Goal: Task Accomplishment & Management: Manage account settings

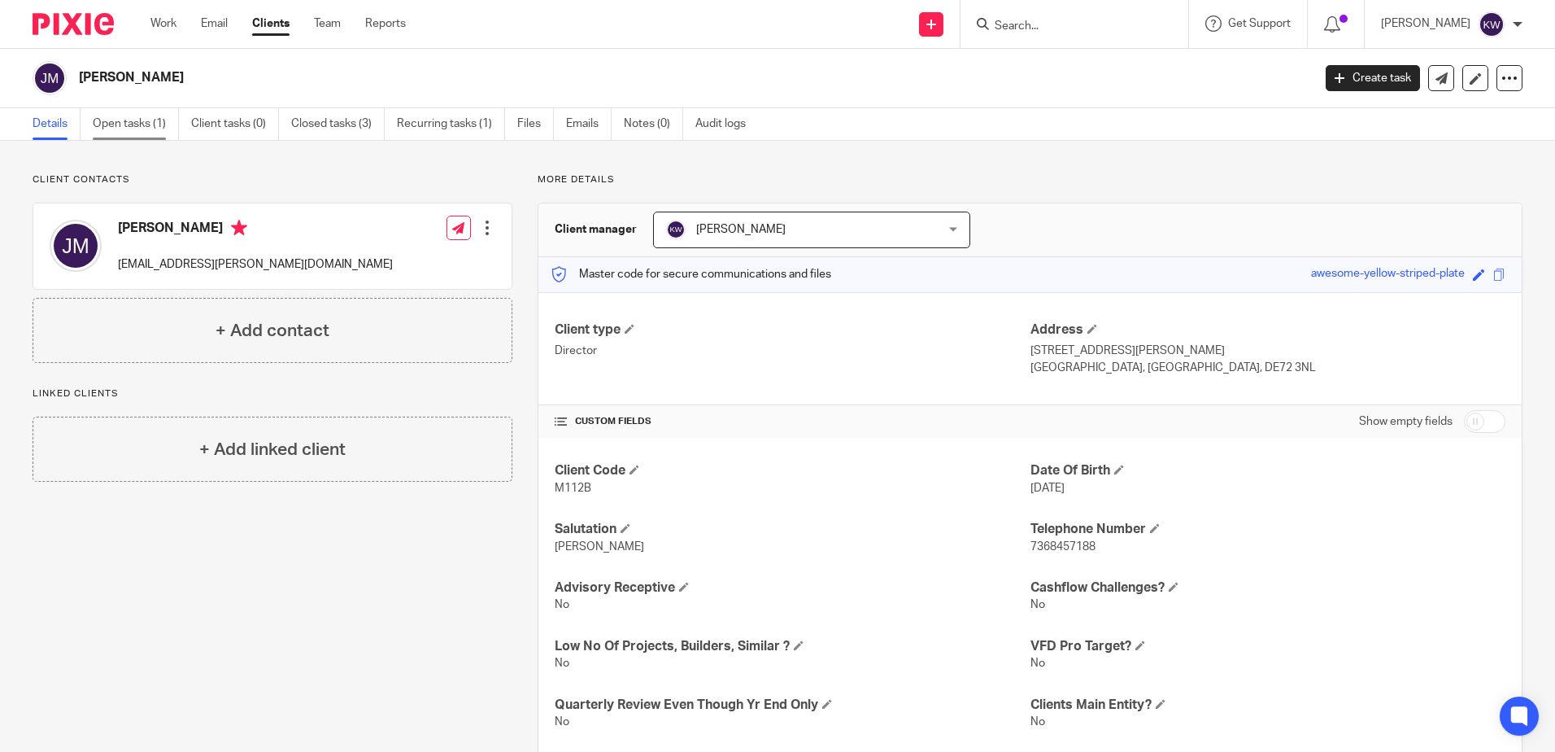
click at [148, 115] on link "Open tasks (1)" at bounding box center [136, 124] width 86 height 32
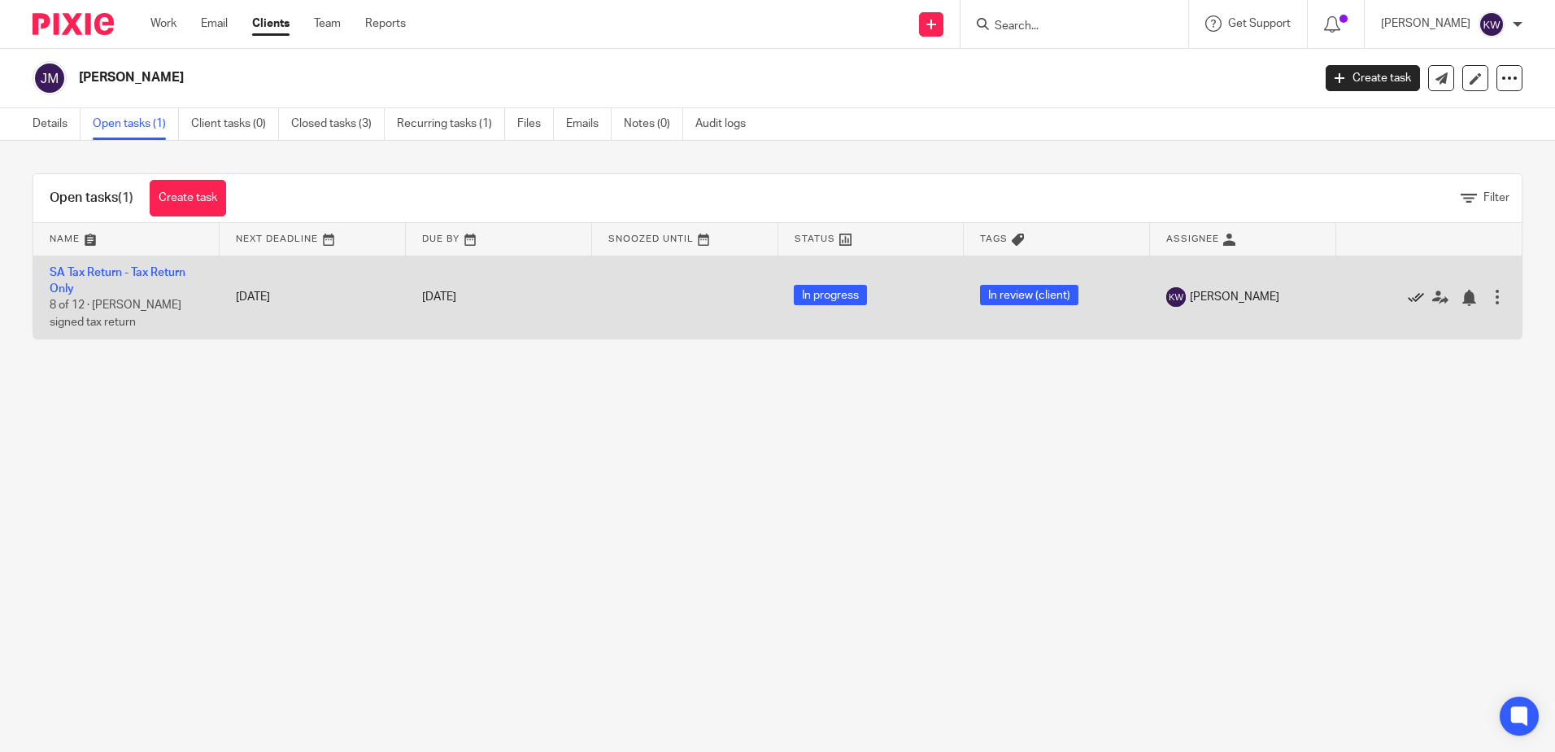
click at [1408, 297] on icon at bounding box center [1416, 298] width 16 height 16
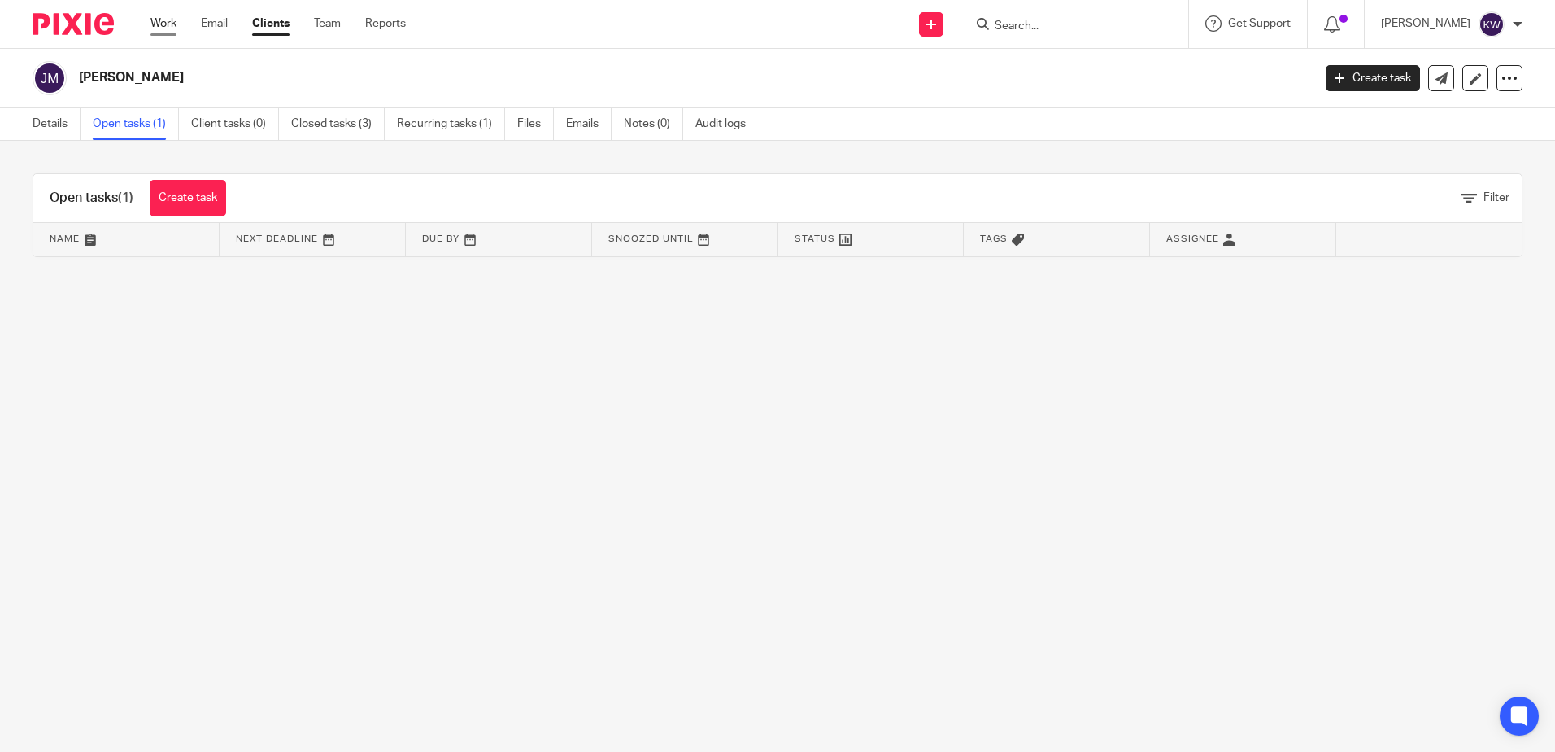
click at [162, 21] on link "Work" at bounding box center [163, 23] width 26 height 16
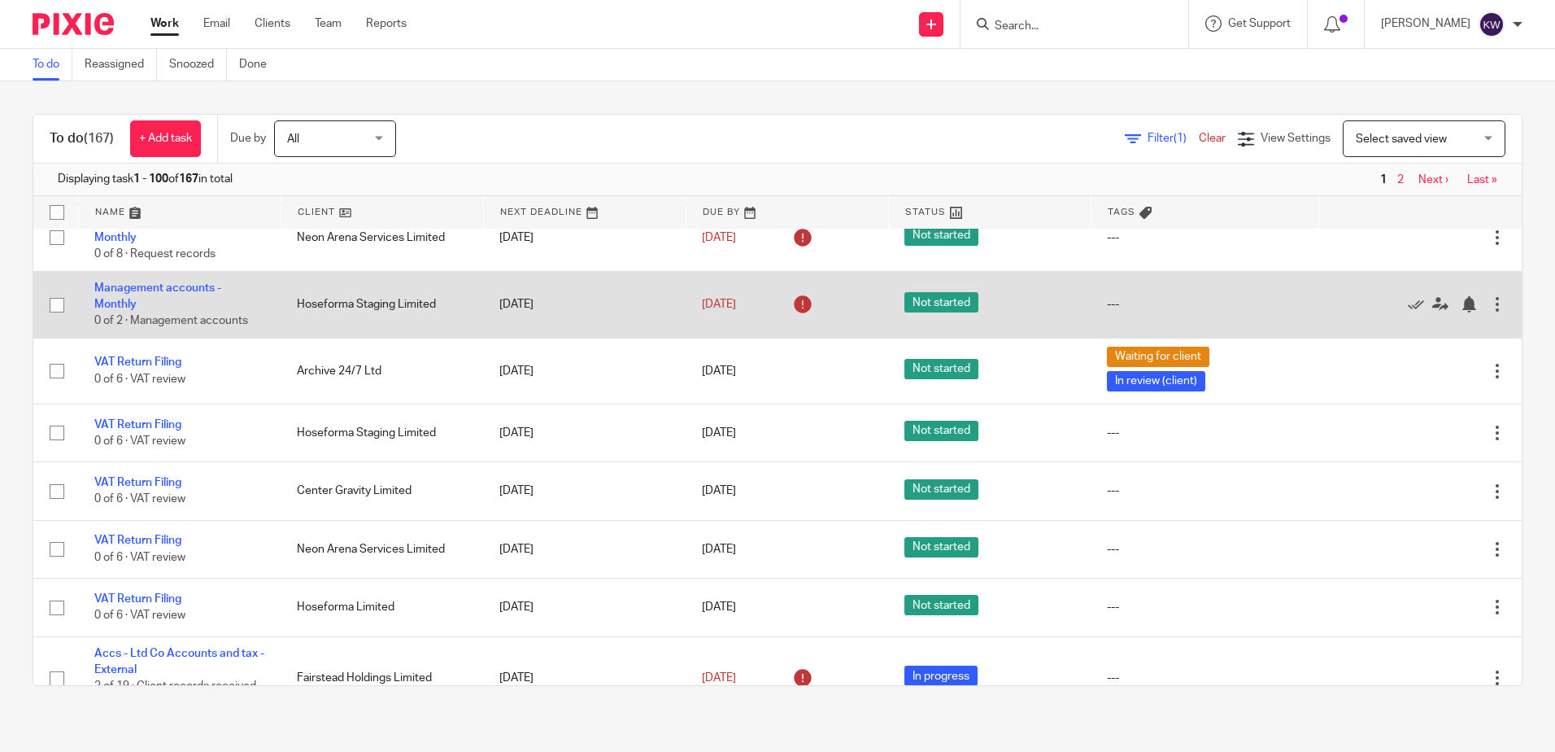
scroll to position [407, 0]
